Goal: Book appointment/travel/reservation: Book appointment/travel/reservation

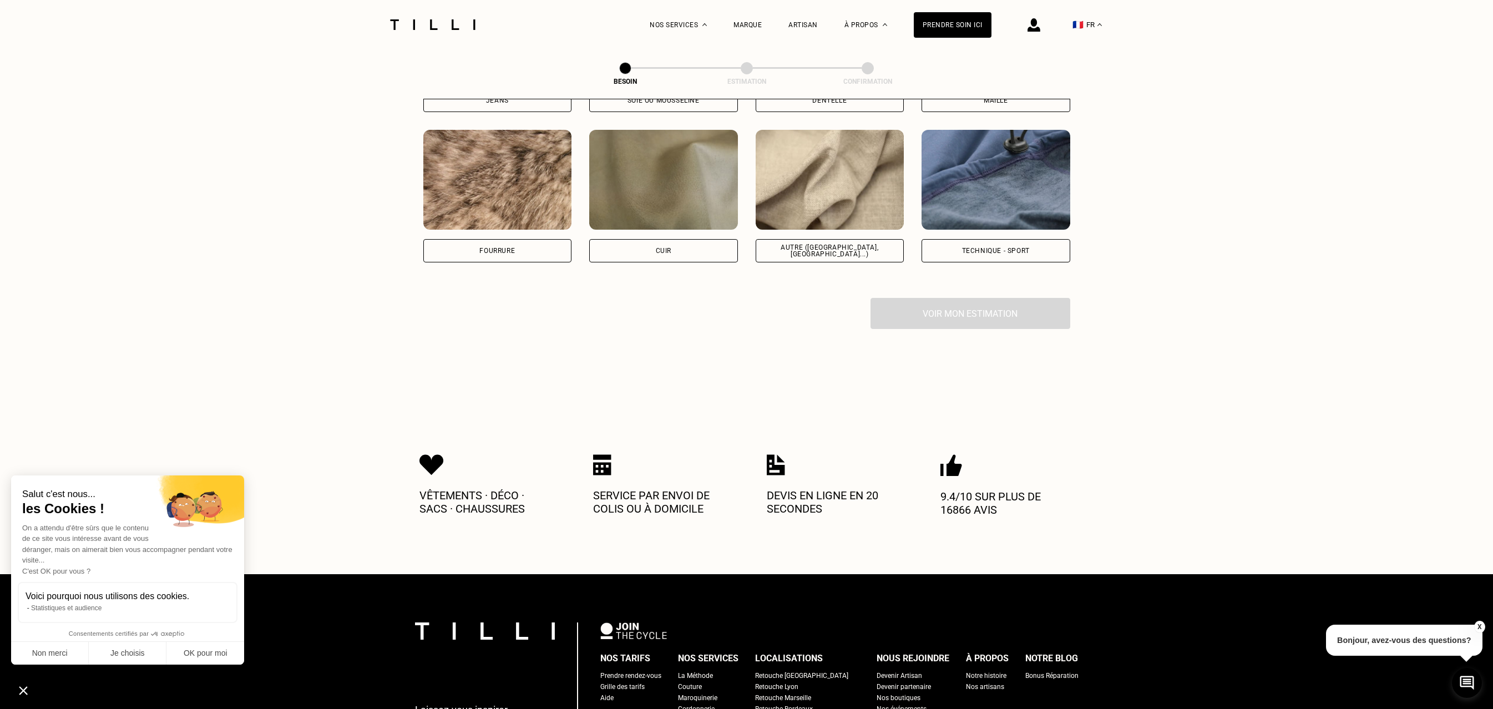
scroll to position [1155, 0]
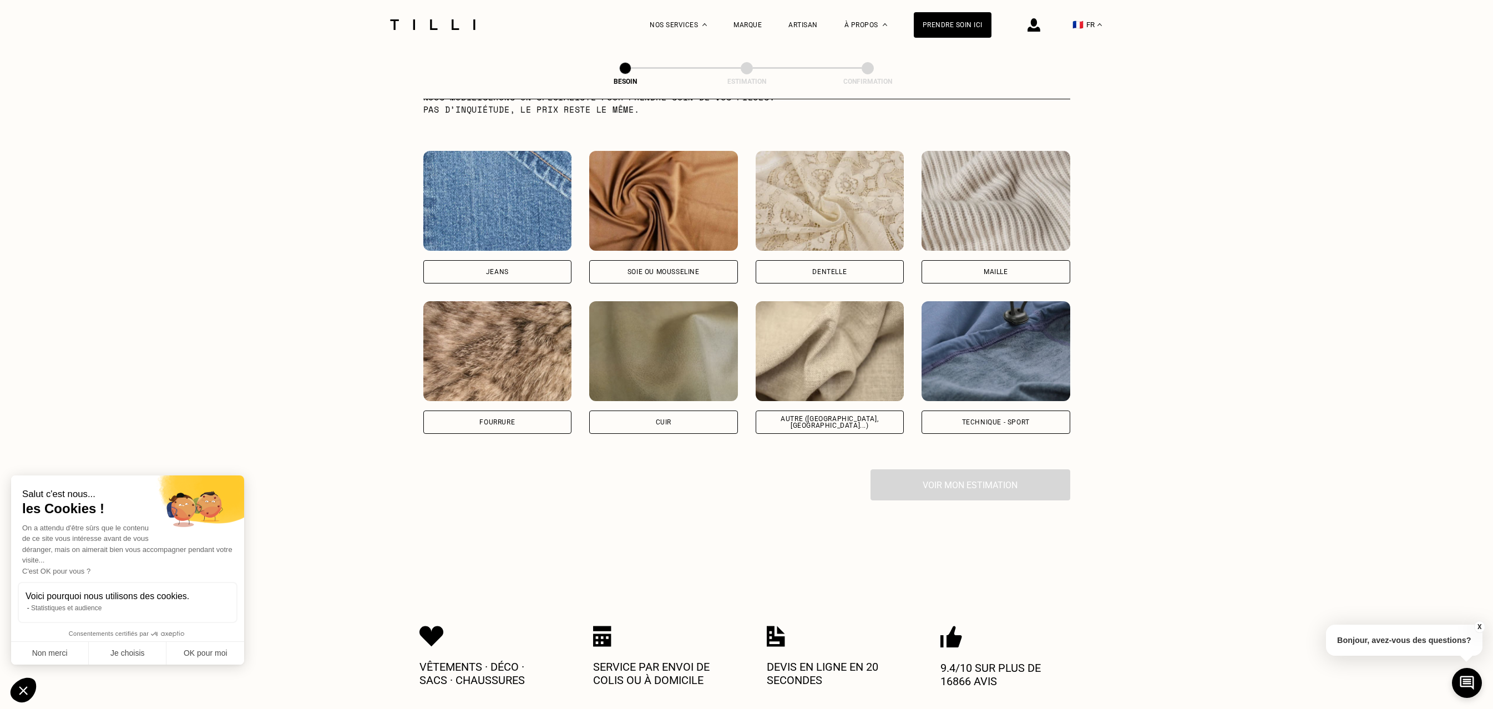
click at [982, 419] on div "Technique - Sport" at bounding box center [996, 422] width 68 height 7
select select "FR"
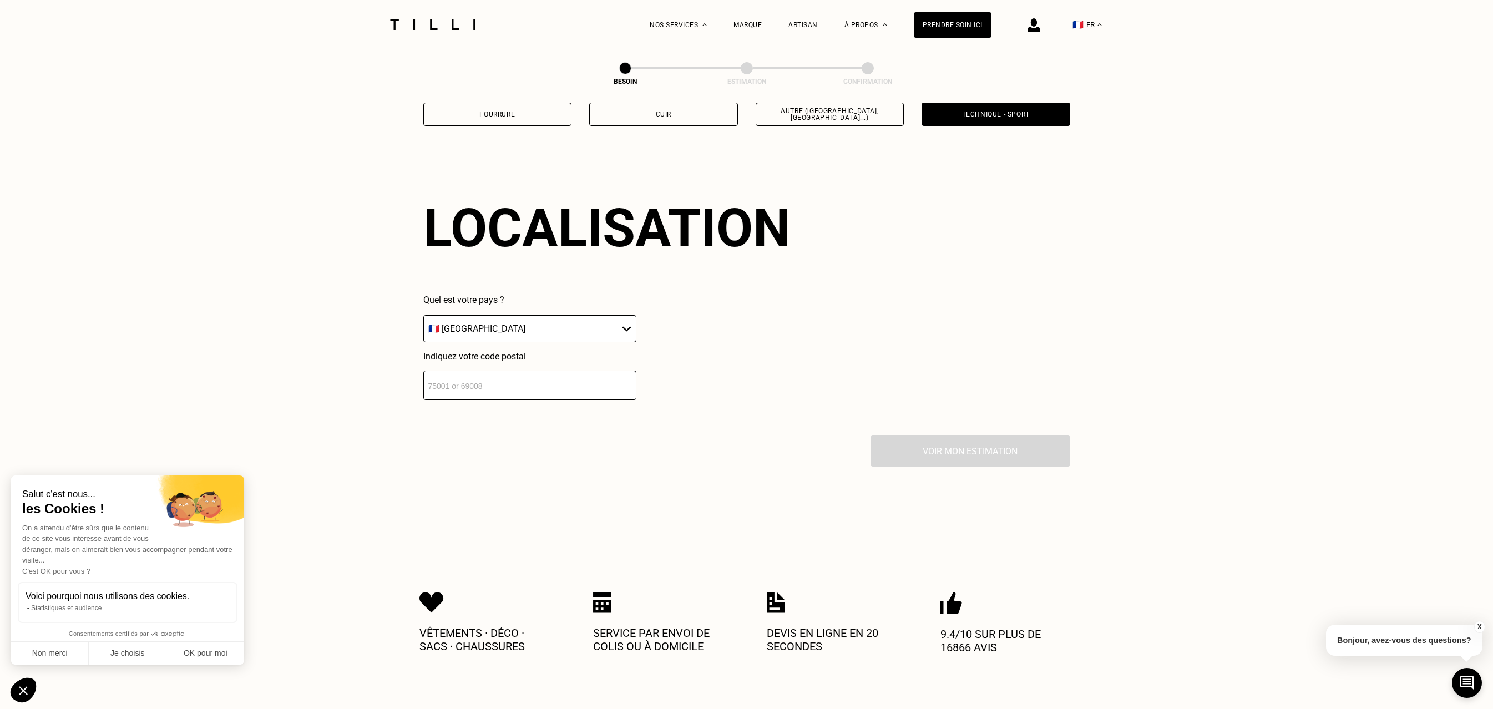
scroll to position [1488, 0]
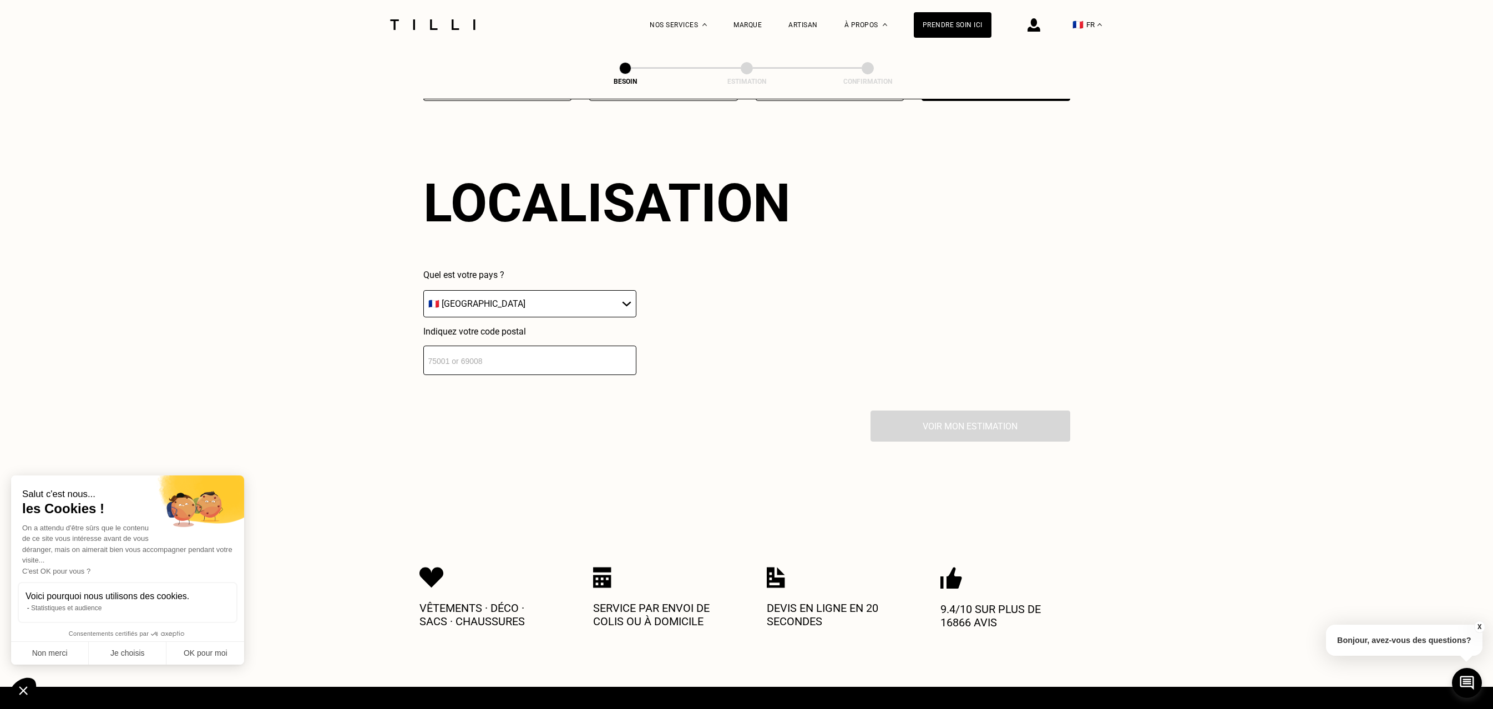
click at [528, 346] on input "number" at bounding box center [529, 360] width 213 height 29
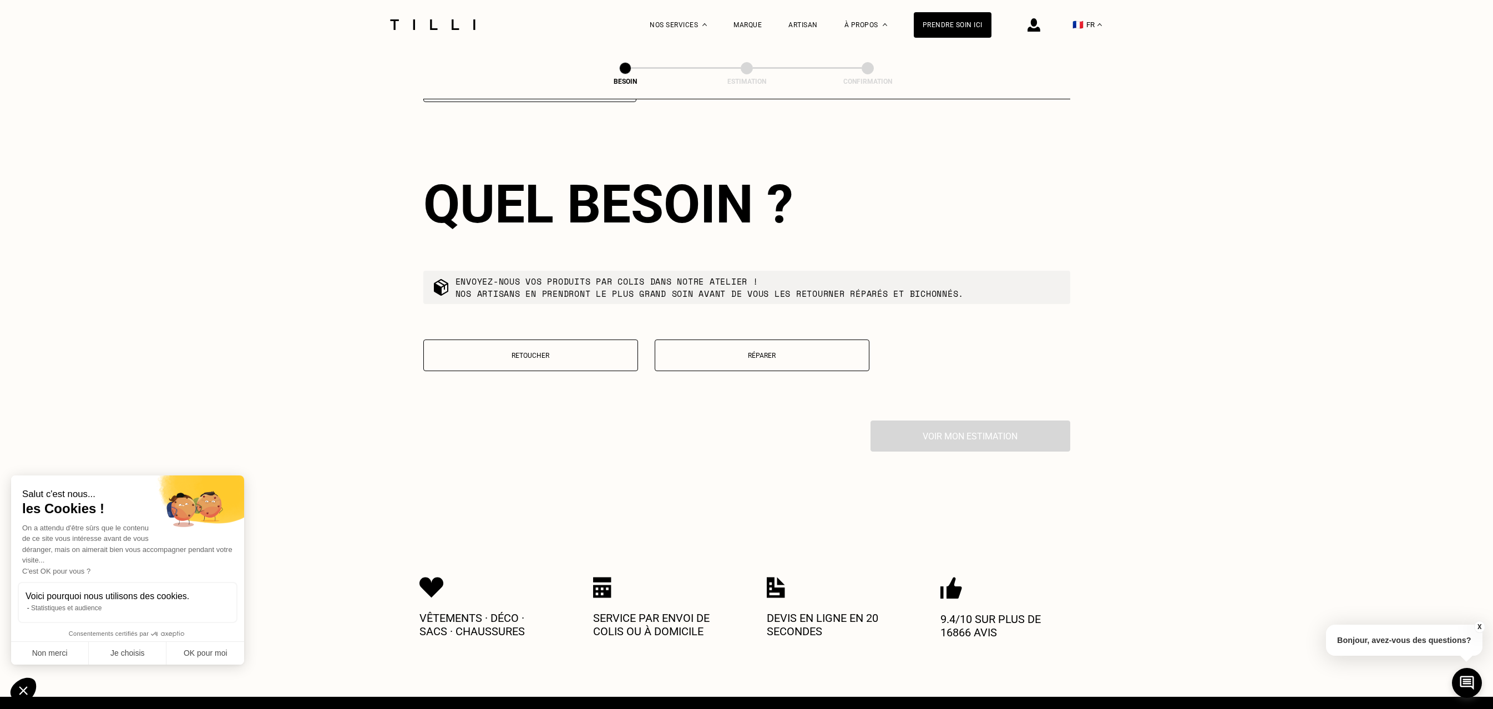
scroll to position [1762, 0]
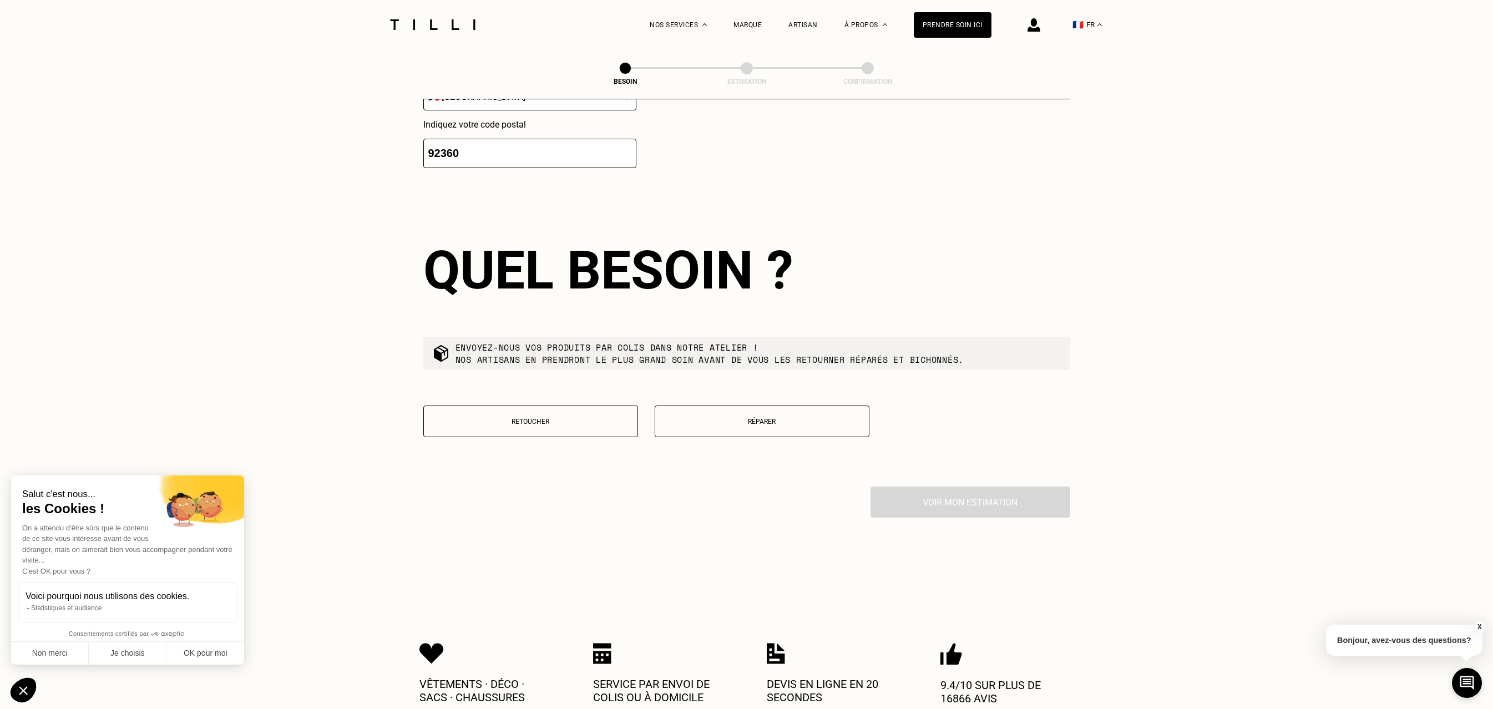
type input "92360"
click at [704, 406] on button "Réparer" at bounding box center [762, 422] width 215 height 32
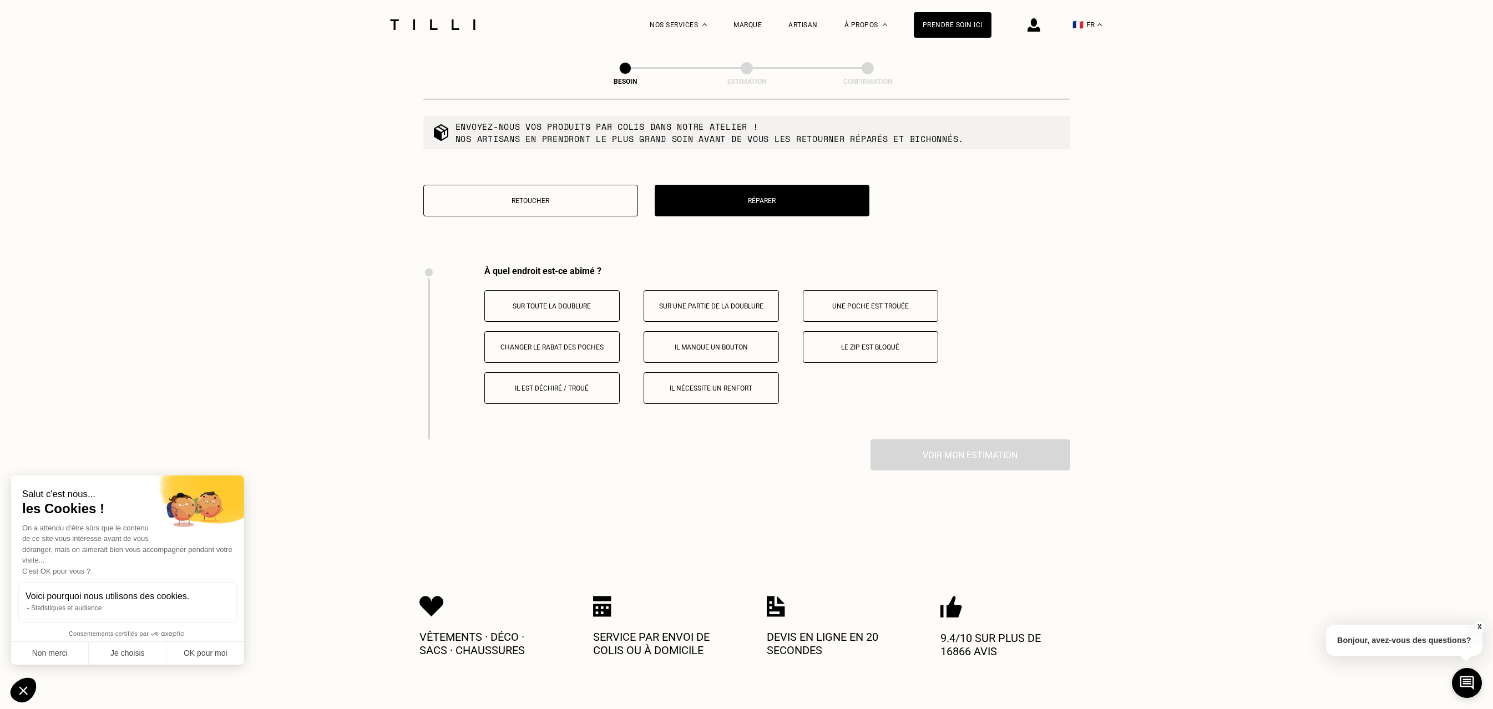
scroll to position [1912, 0]
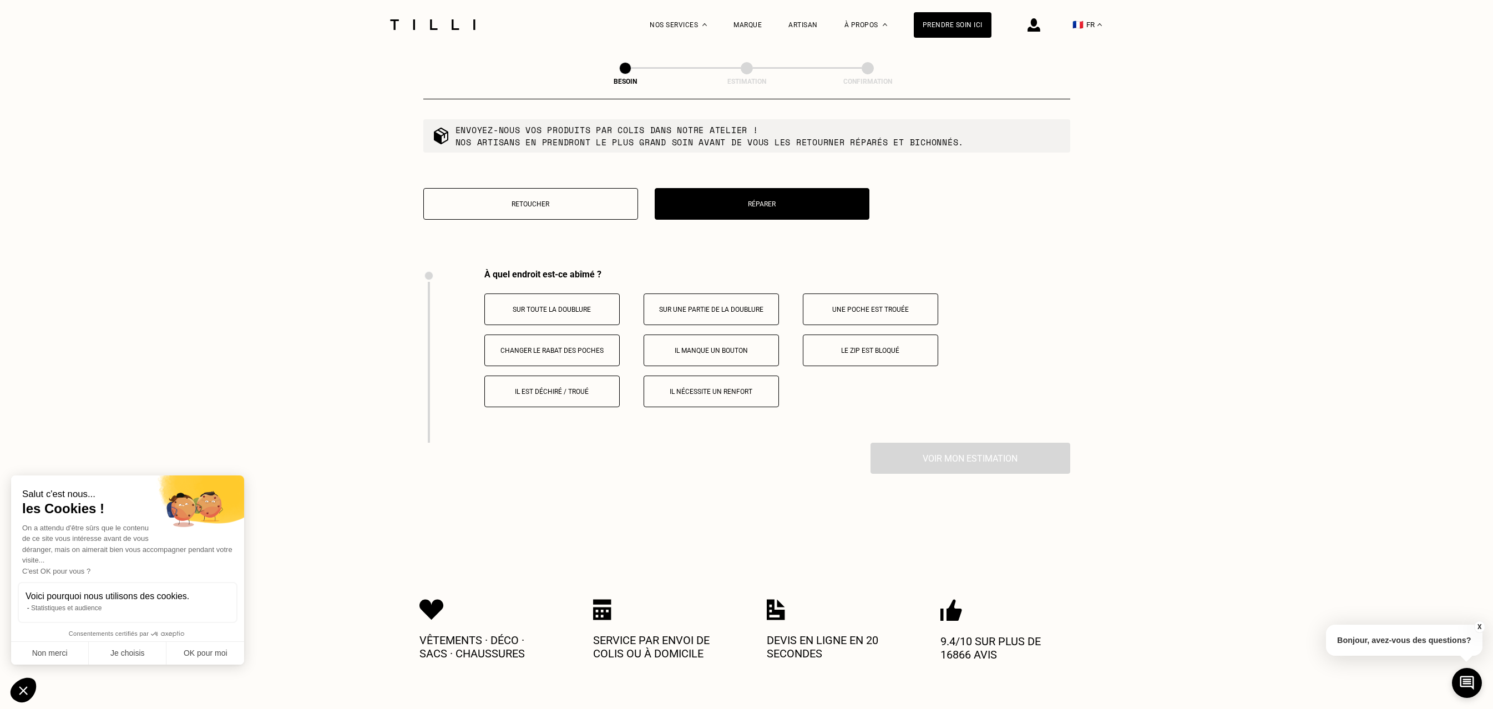
click at [843, 347] on button "Le zip est bloqué" at bounding box center [870, 351] width 135 height 32
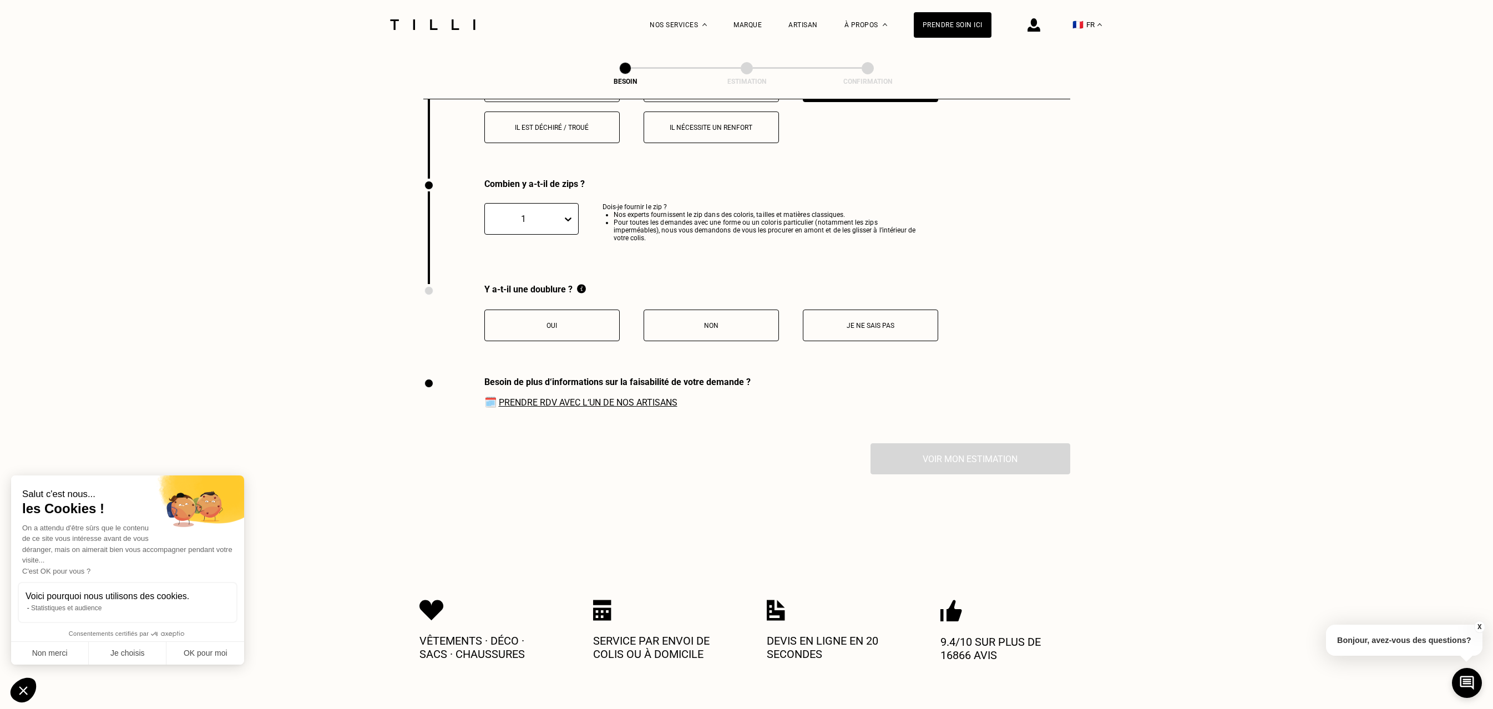
scroll to position [2124, 0]
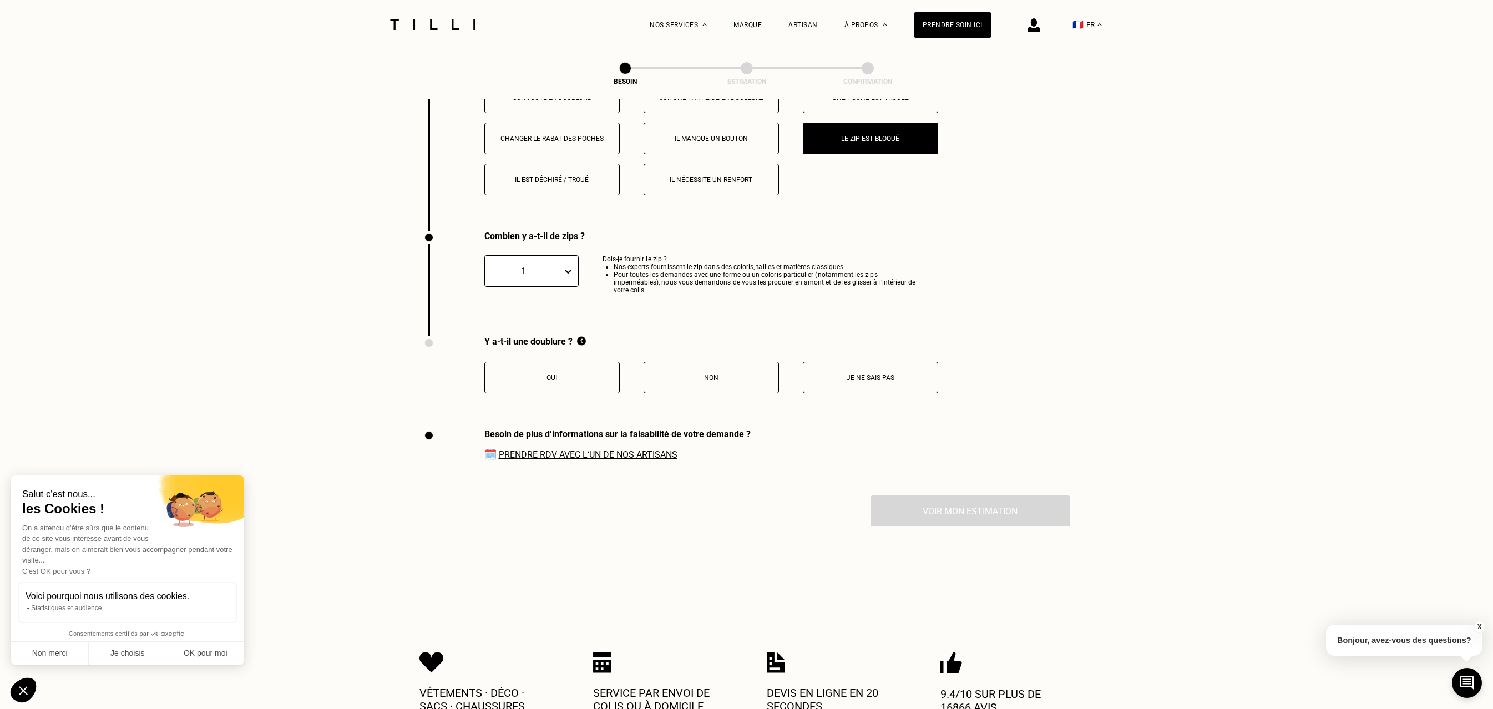
click at [558, 265] on div "1" at bounding box center [523, 271] width 77 height 13
click at [501, 328] on div "2" at bounding box center [531, 338] width 94 height 21
click at [853, 375] on button "Je ne sais pas" at bounding box center [870, 378] width 135 height 32
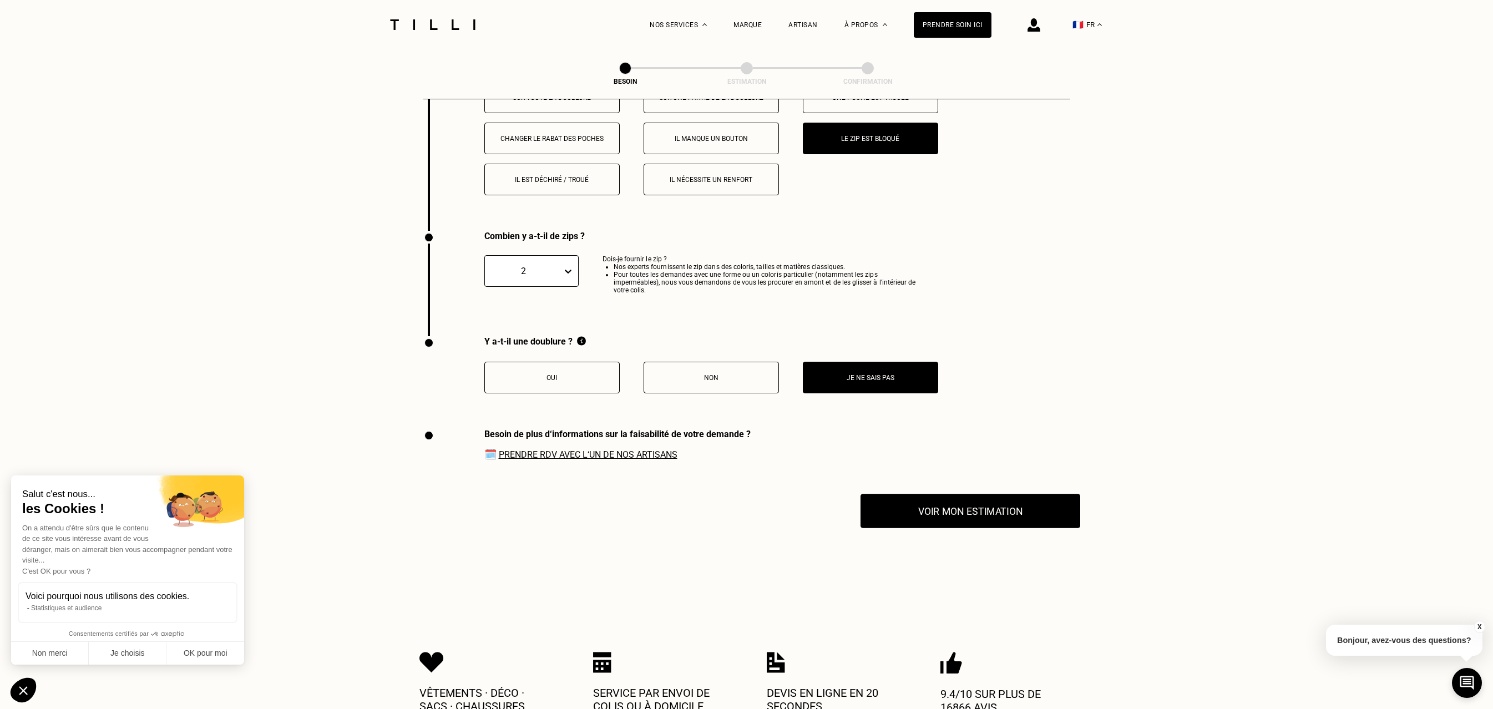
click at [936, 494] on button "Voir mon estimation" at bounding box center [971, 511] width 220 height 34
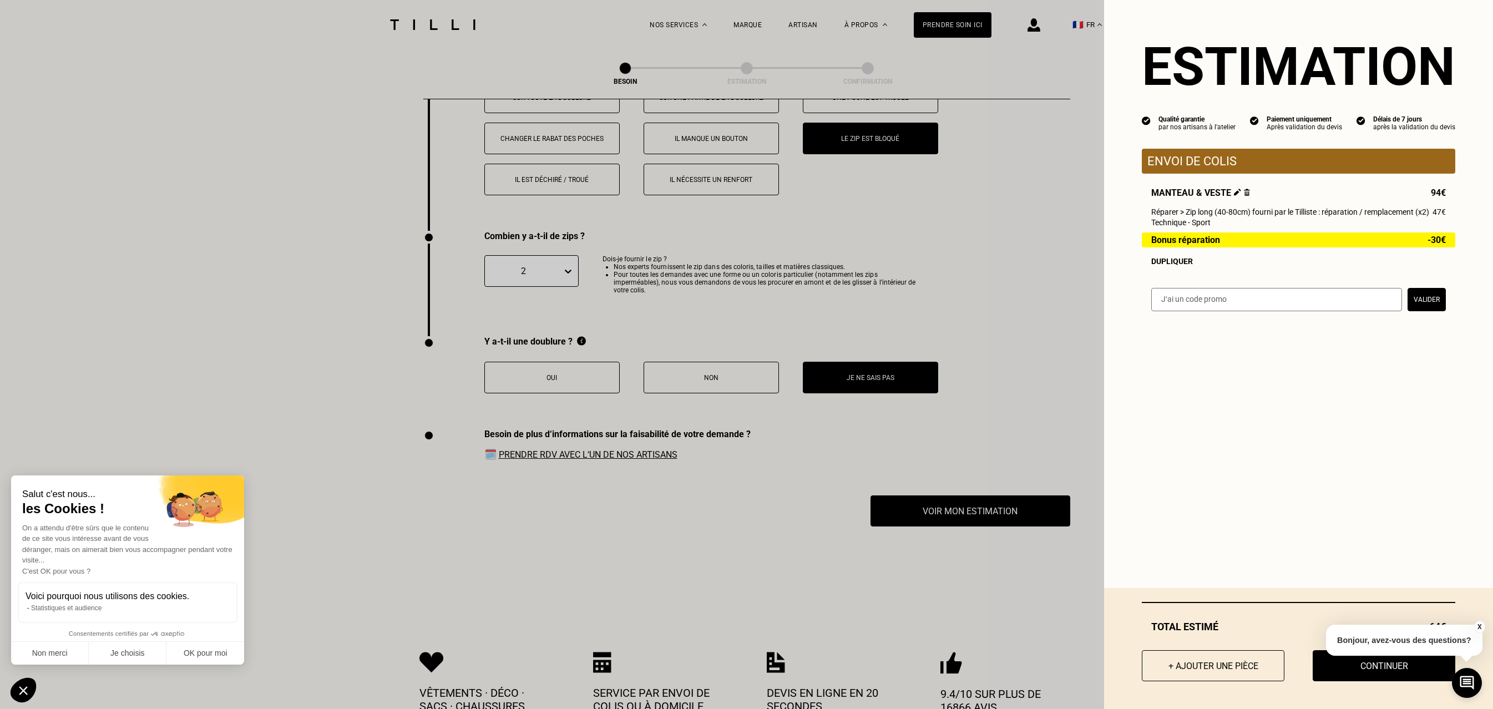
click at [1479, 628] on button "X" at bounding box center [1479, 627] width 11 height 12
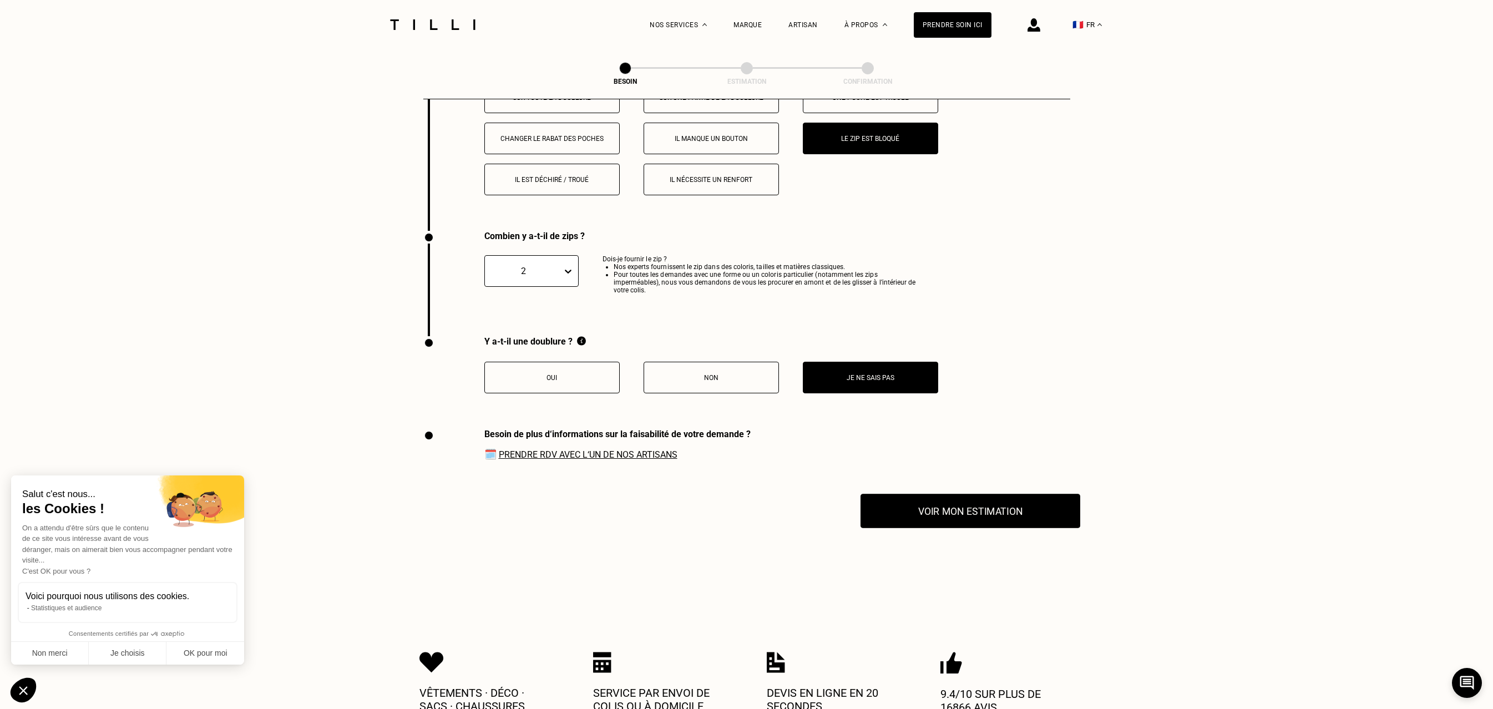
click at [1021, 502] on button "Voir mon estimation" at bounding box center [971, 511] width 220 height 34
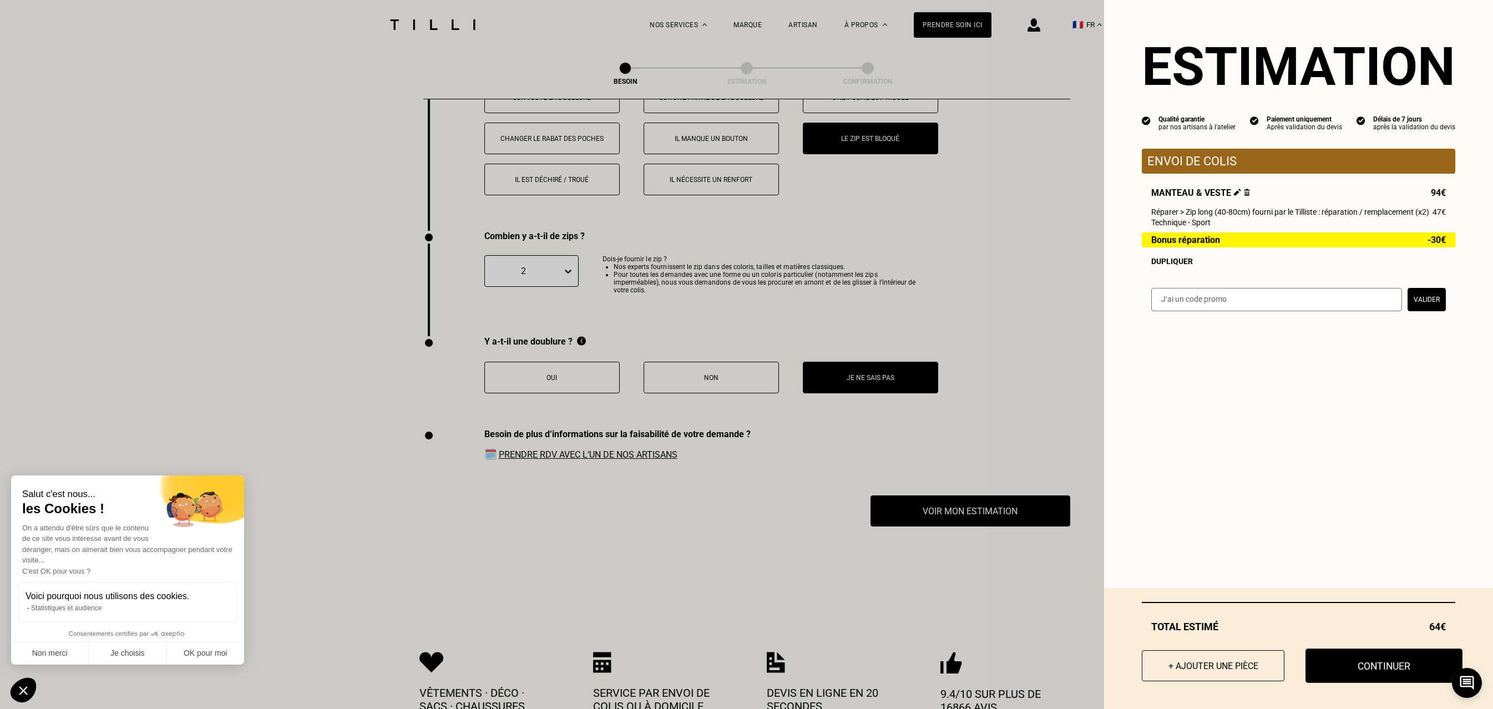
click at [1359, 666] on button "Continuer" at bounding box center [1384, 666] width 157 height 34
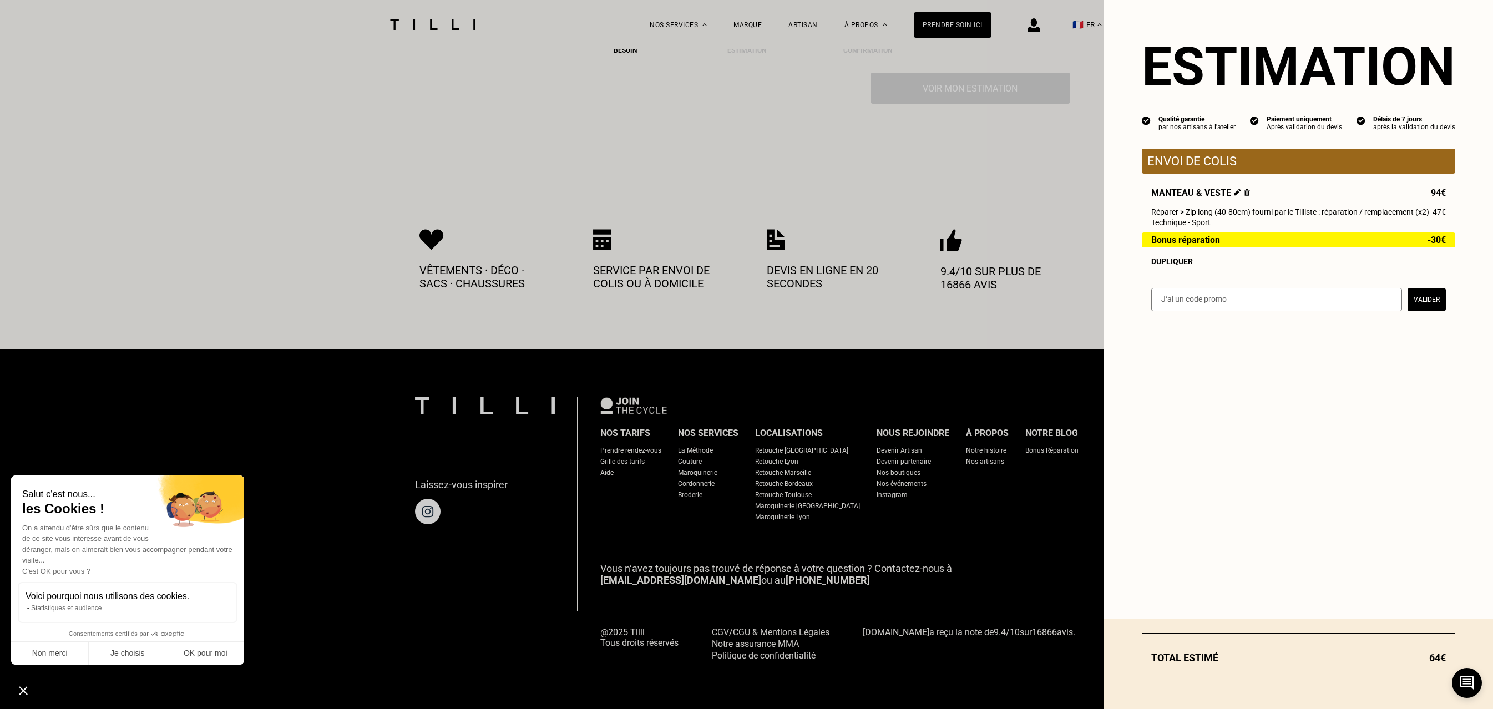
scroll to position [412, 0]
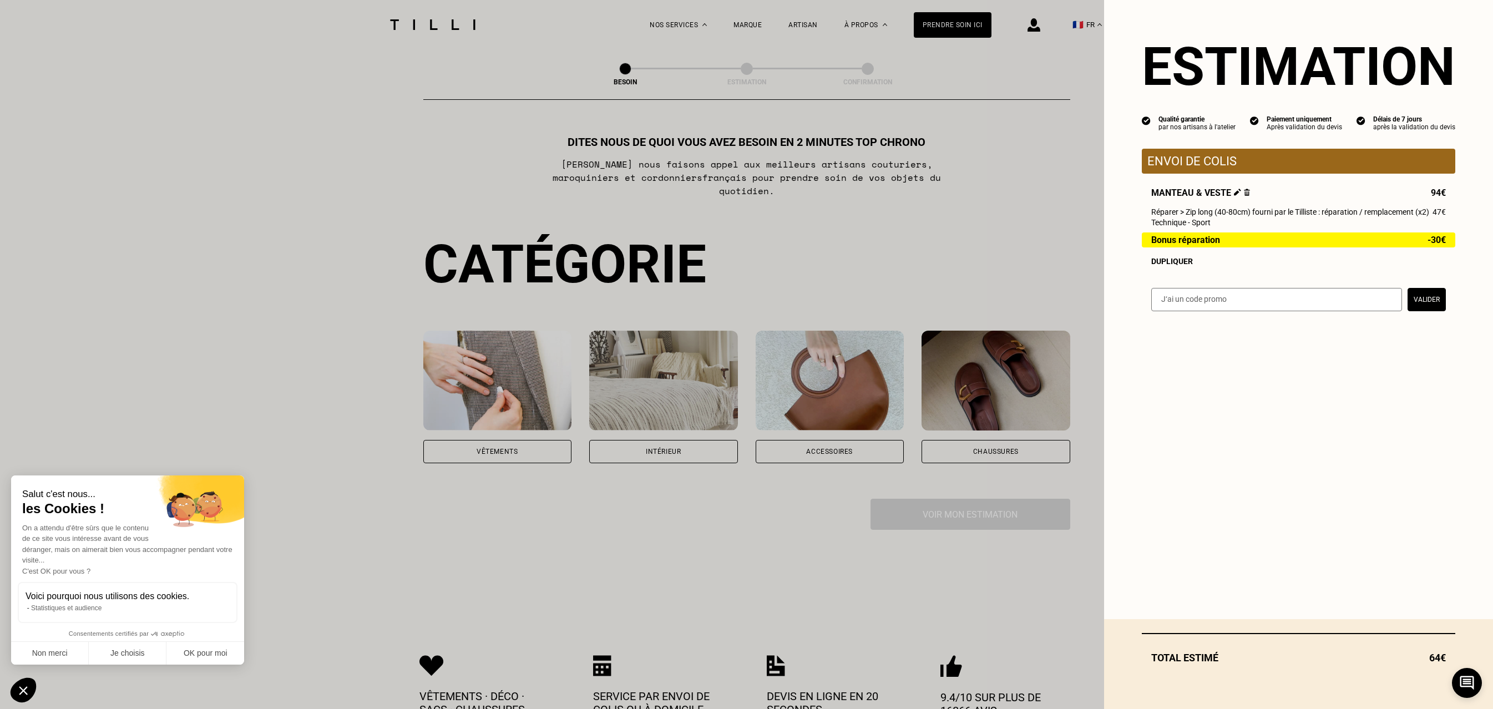
select select "FR"
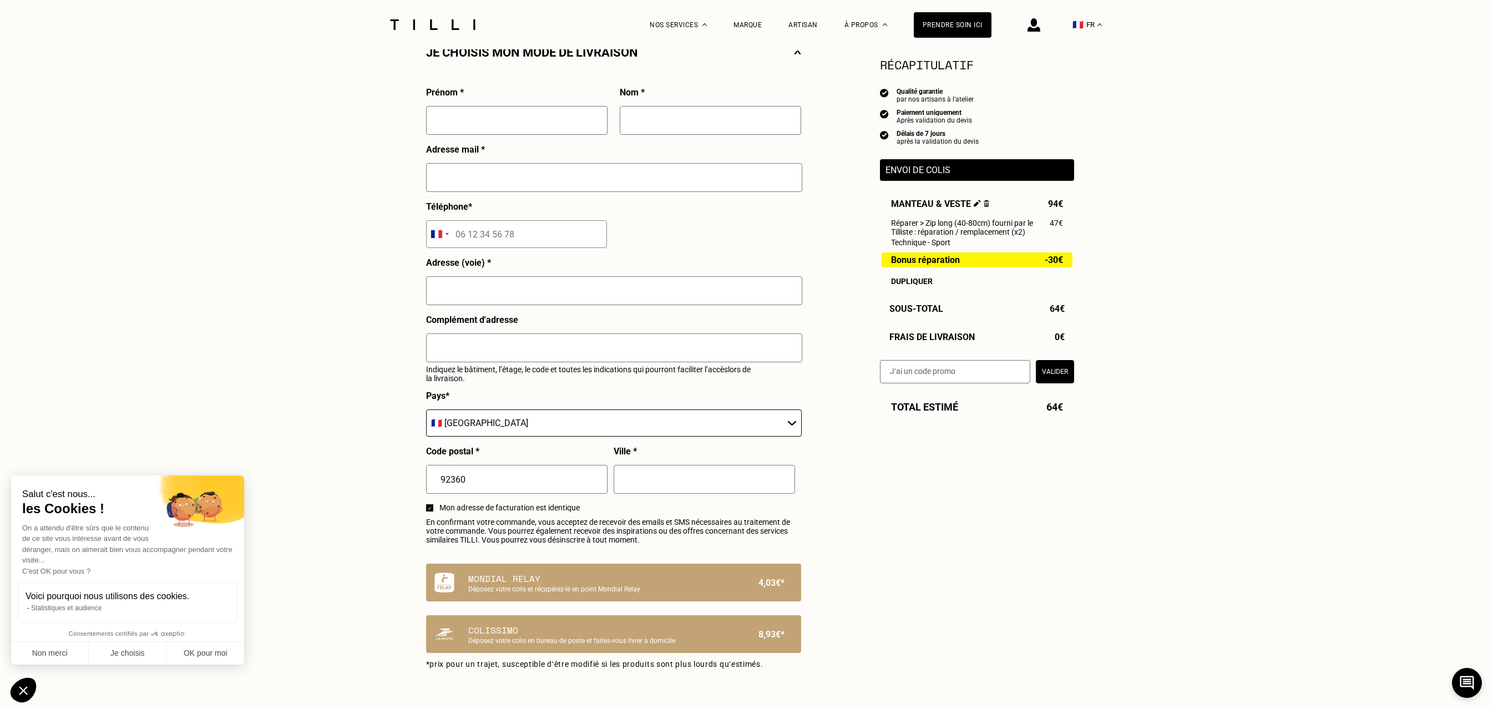
scroll to position [397, 0]
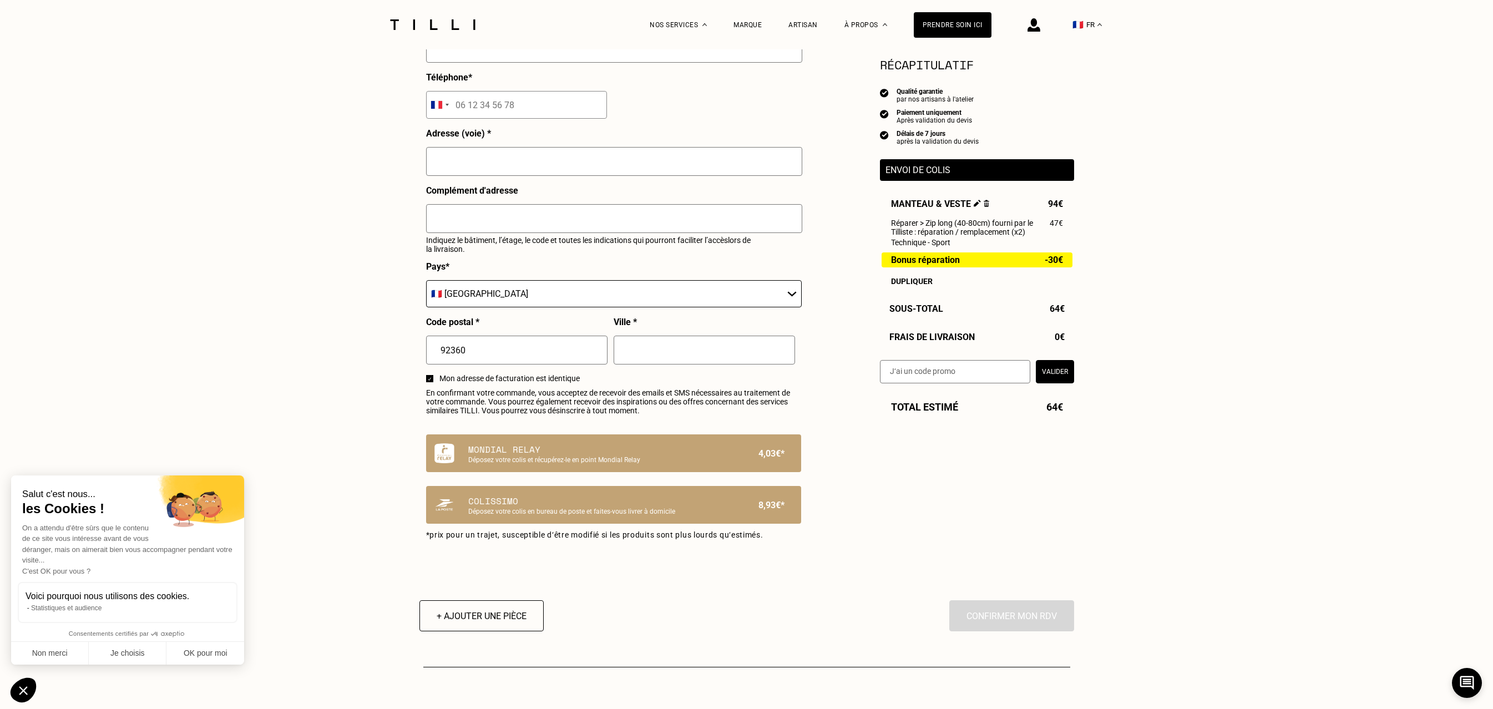
click at [852, 515] on div "Estimation Récapitulatif Qualité garantie par nos artisans à l'atelier Paiement…" at bounding box center [746, 169] width 655 height 791
click at [697, 356] on input "text" at bounding box center [704, 350] width 181 height 29
